Goal: Navigation & Orientation: Find specific page/section

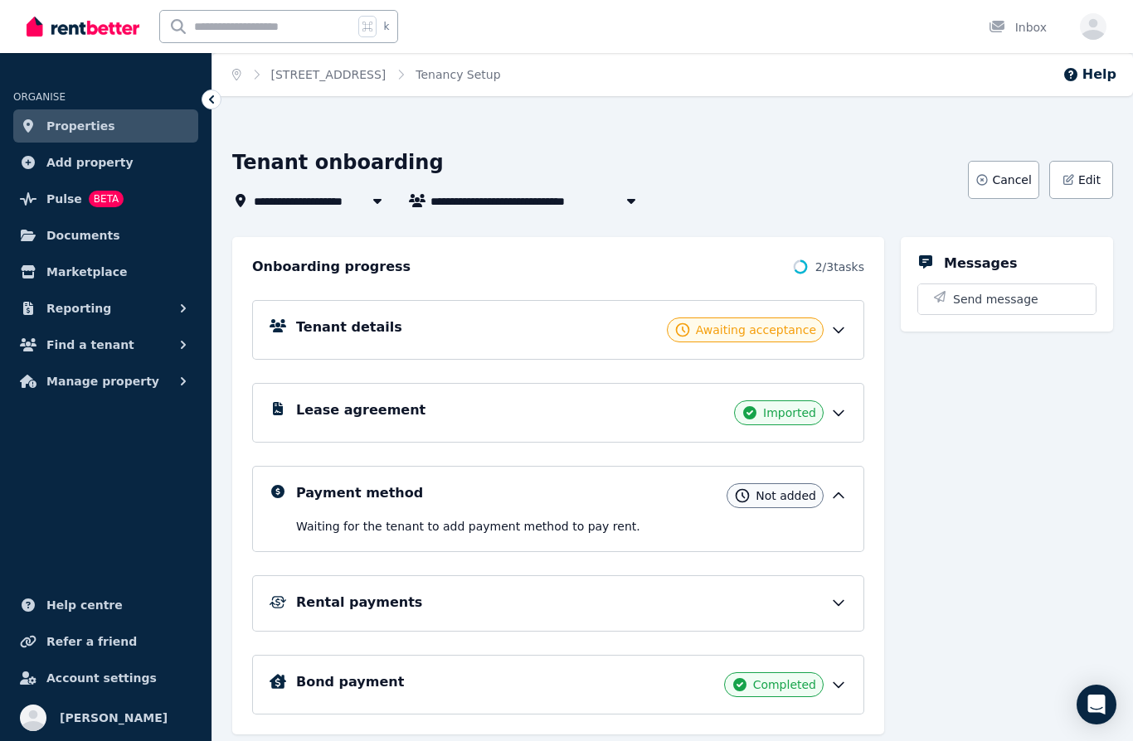
click at [844, 332] on icon at bounding box center [838, 330] width 17 height 17
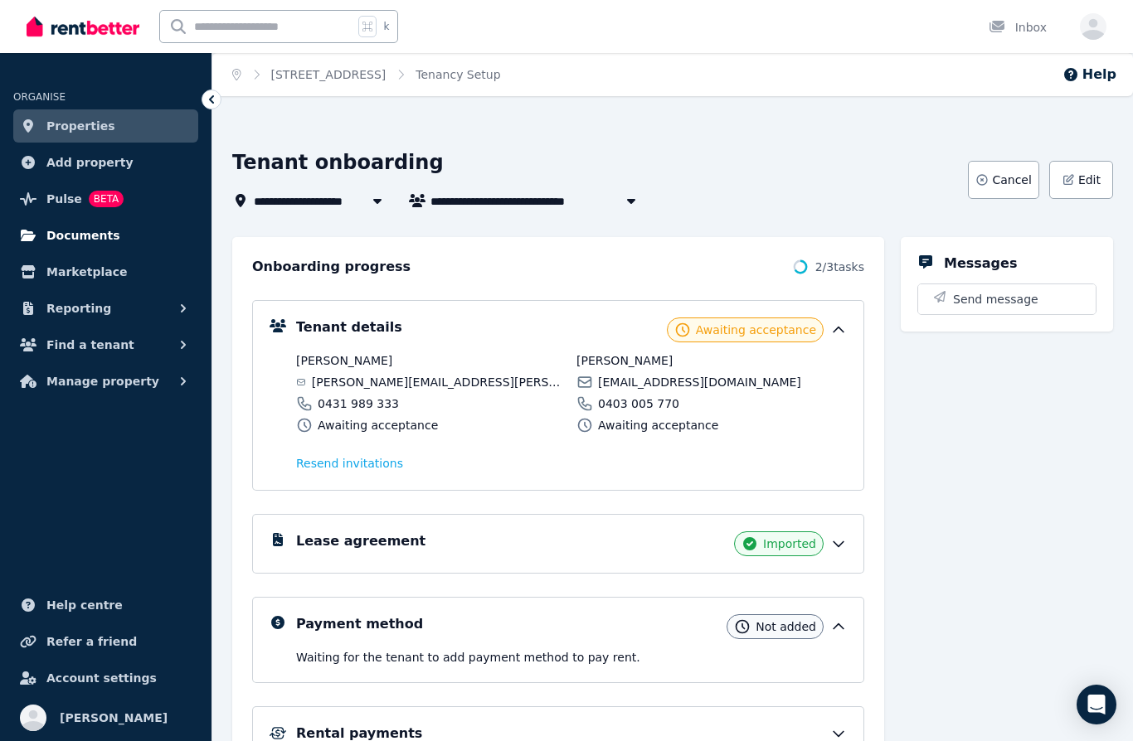
click at [99, 230] on span "Documents" at bounding box center [83, 236] width 74 height 20
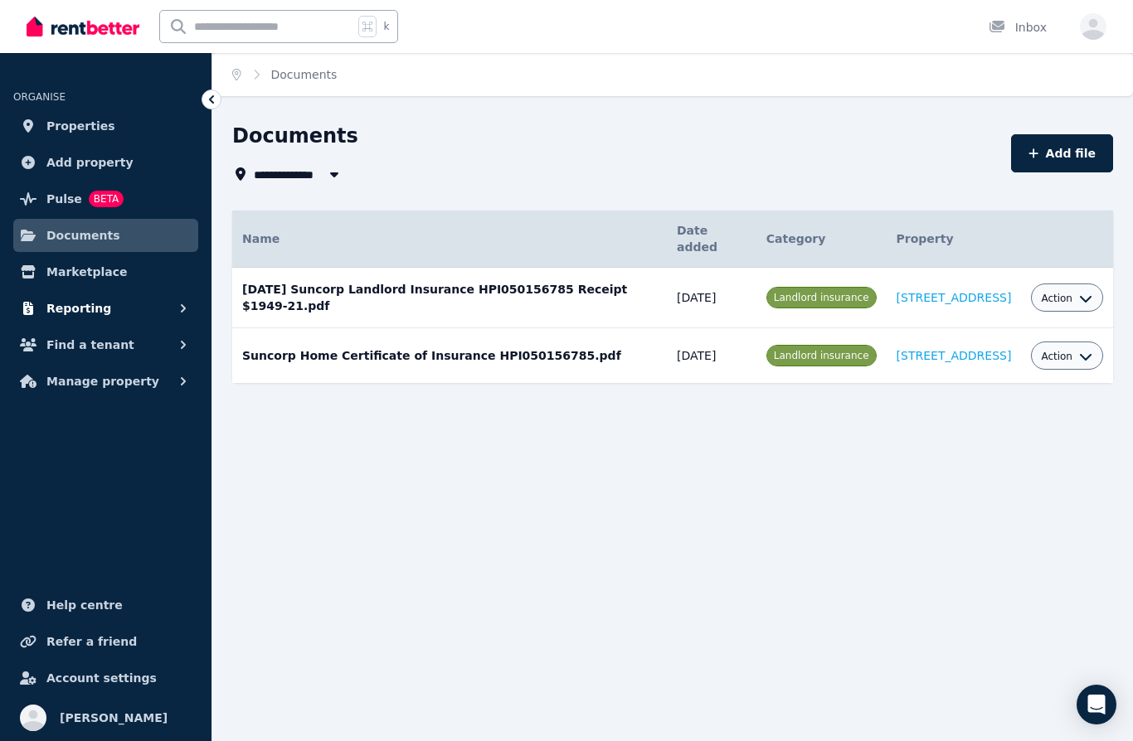
click at [89, 302] on span "Reporting" at bounding box center [78, 308] width 65 height 20
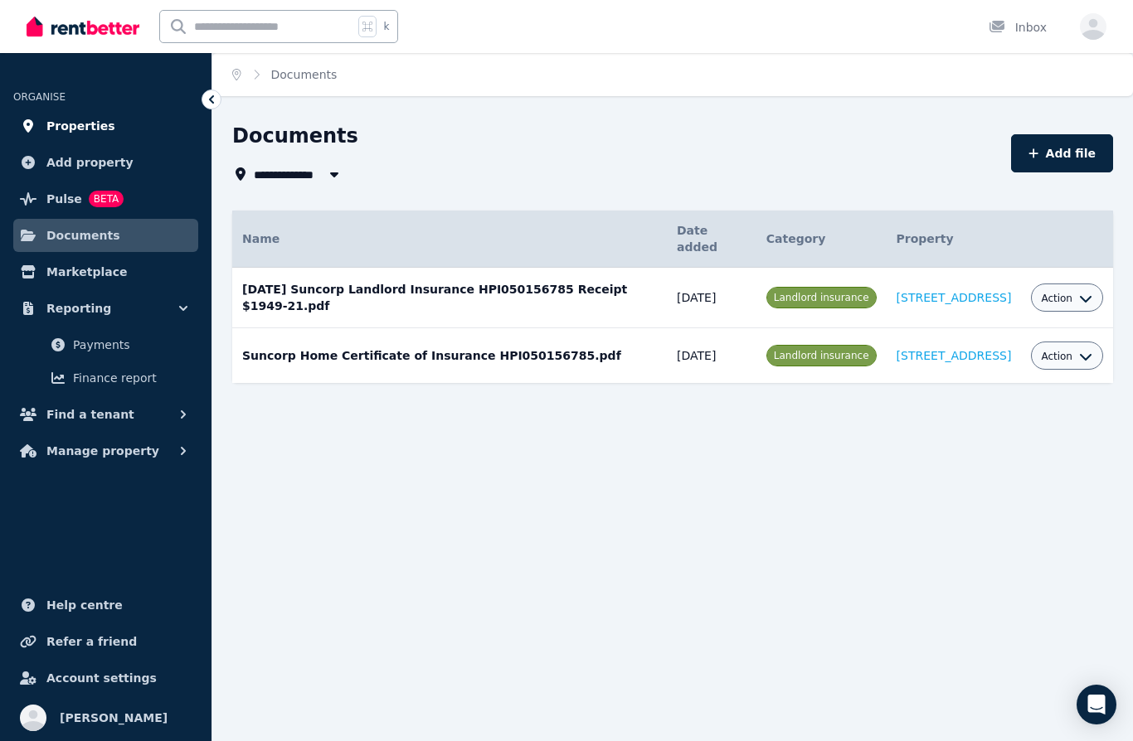
click at [80, 120] on span "Properties" at bounding box center [80, 126] width 69 height 20
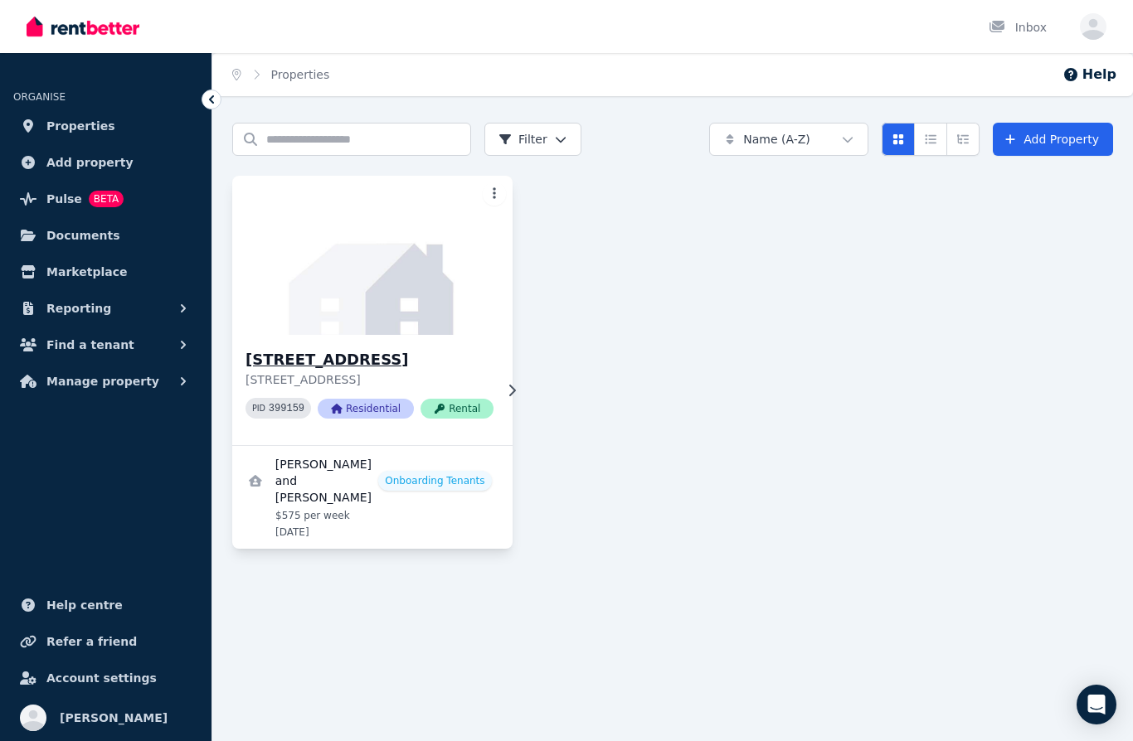
click at [499, 379] on div "14 Allsop St, Lawnton 14 Allsop St, Lawnton QLD 4501 PID 399159 Residential Ren…" at bounding box center [372, 390] width 280 height 110
